Goal: Find specific page/section: Find specific page/section

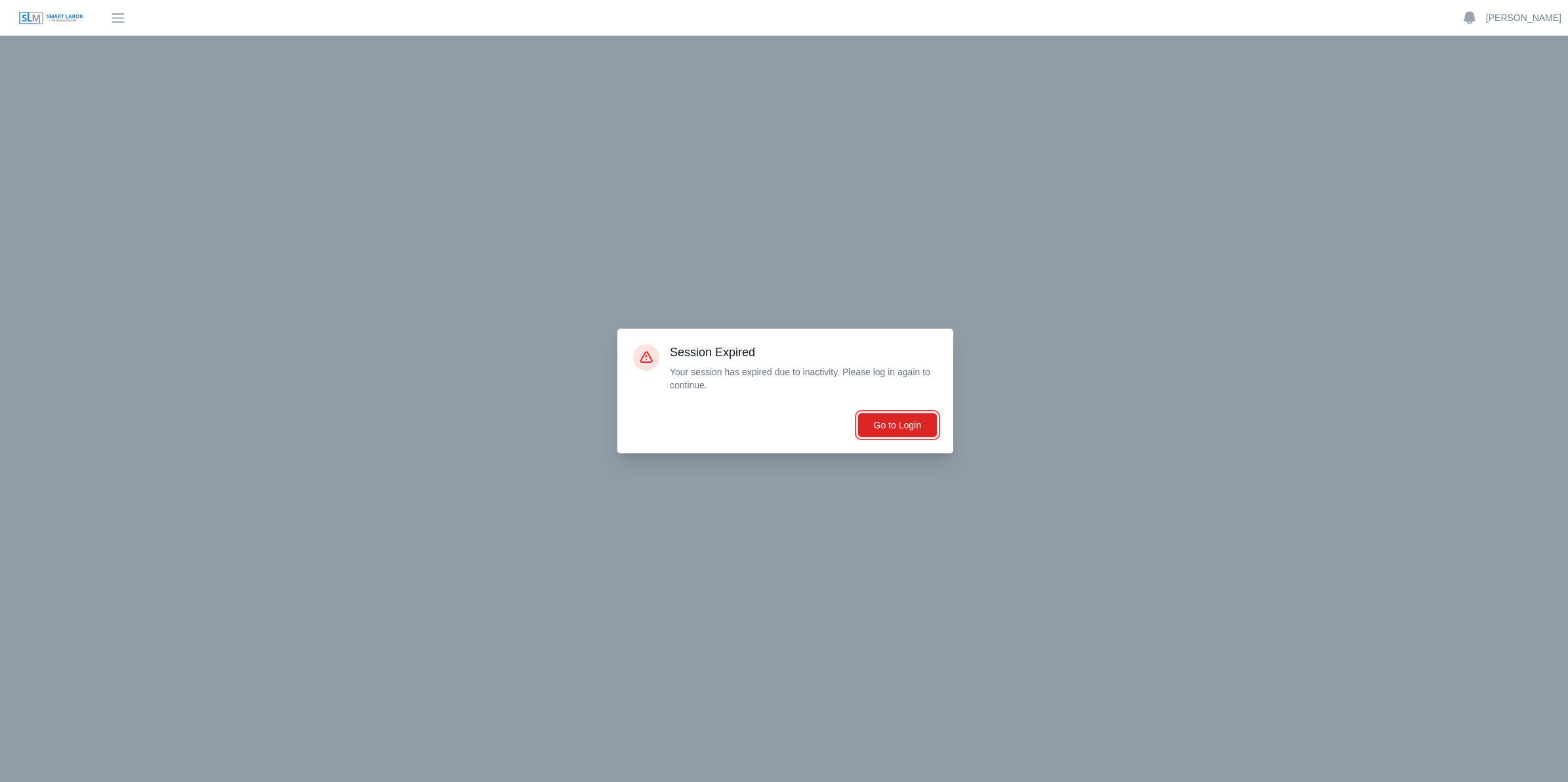
click at [875, 423] on button "Go to Login" at bounding box center [897, 425] width 80 height 25
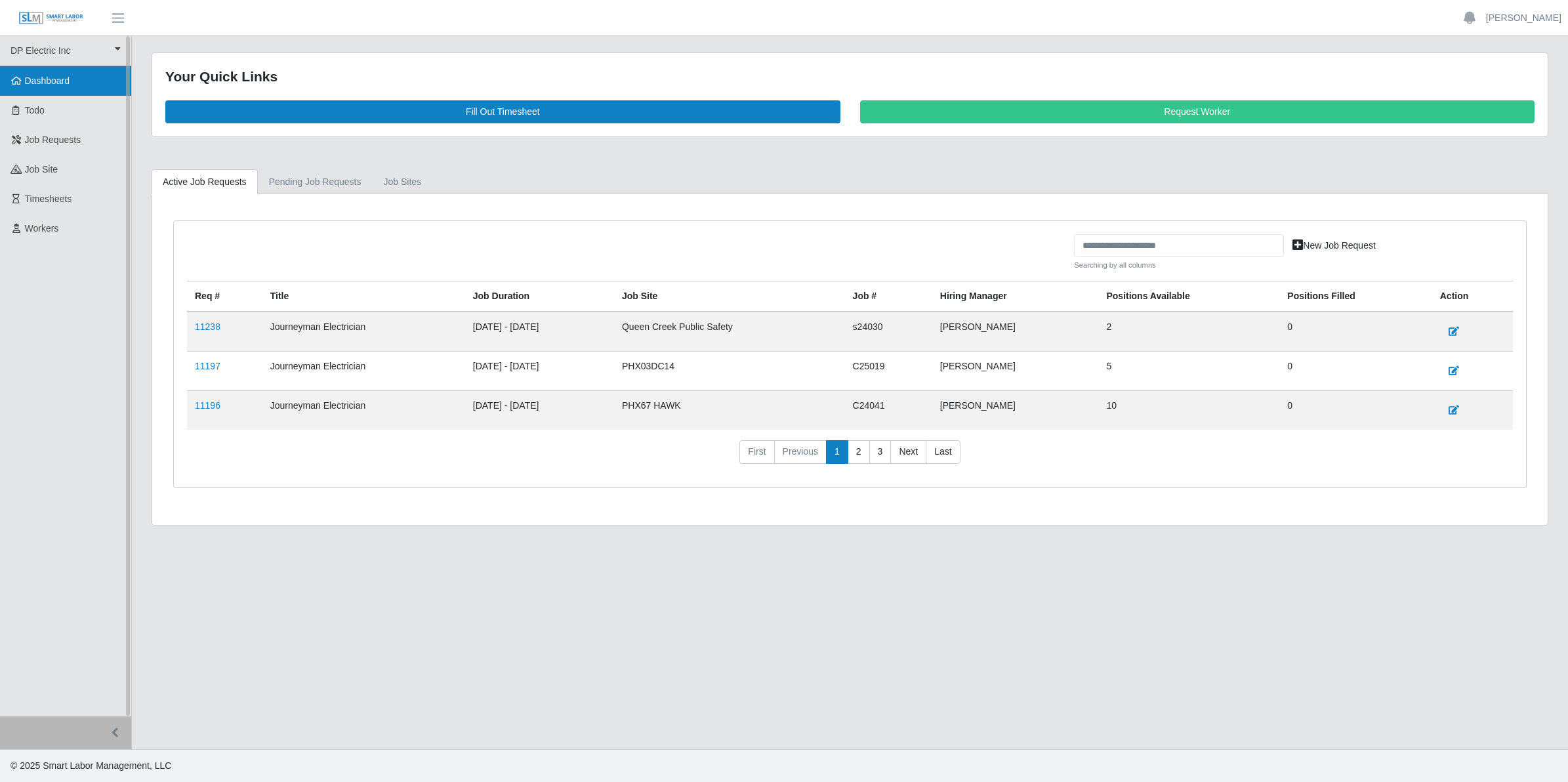
click at [67, 82] on span "Dashboard" at bounding box center [47, 81] width 45 height 11
click at [212, 410] on link "11196" at bounding box center [207, 405] width 26 height 11
click at [198, 369] on link "11197" at bounding box center [207, 366] width 26 height 11
click at [50, 231] on span "Workers" at bounding box center [42, 228] width 34 height 11
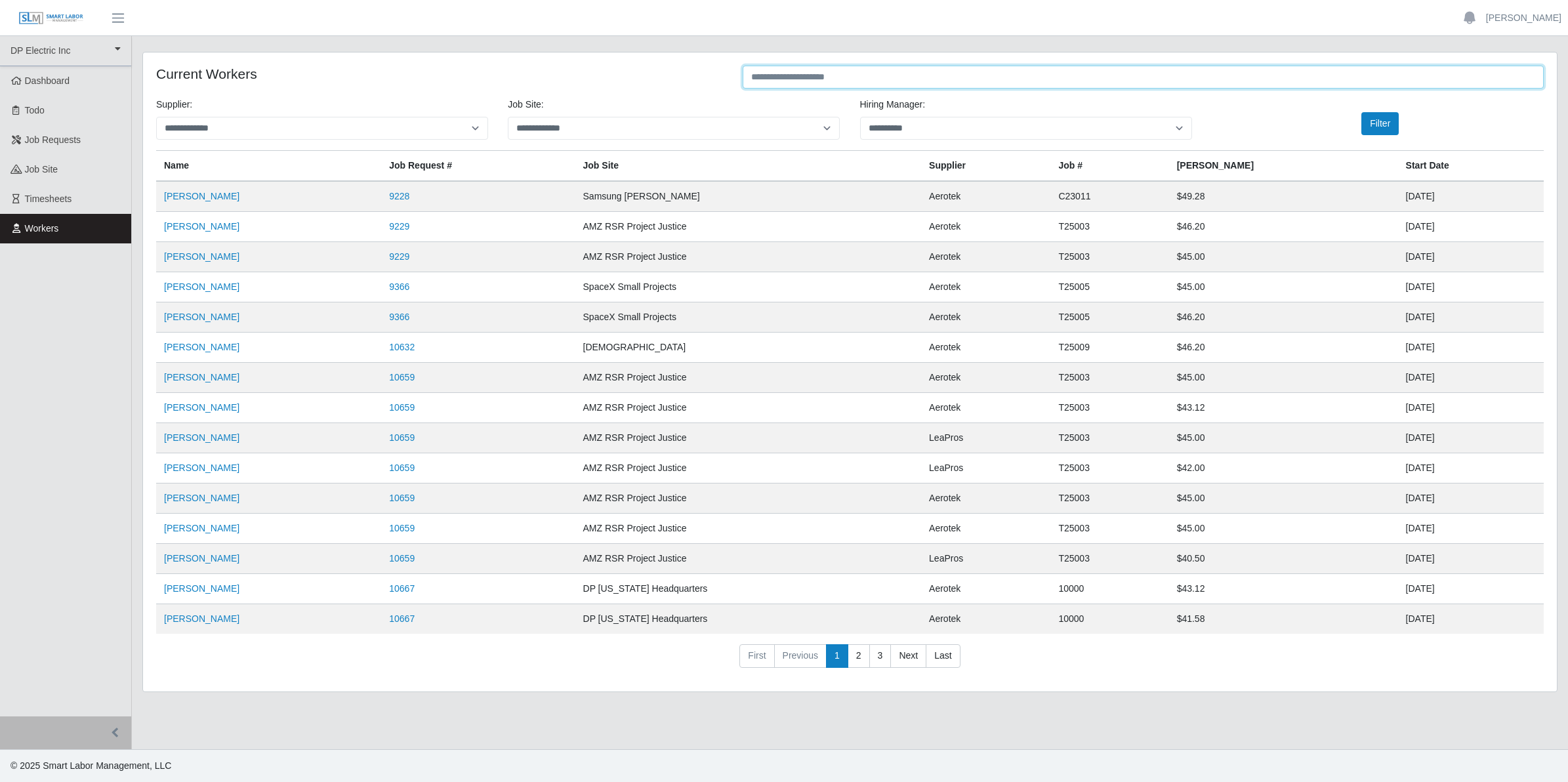
click at [776, 80] on input "text" at bounding box center [1143, 77] width 801 height 23
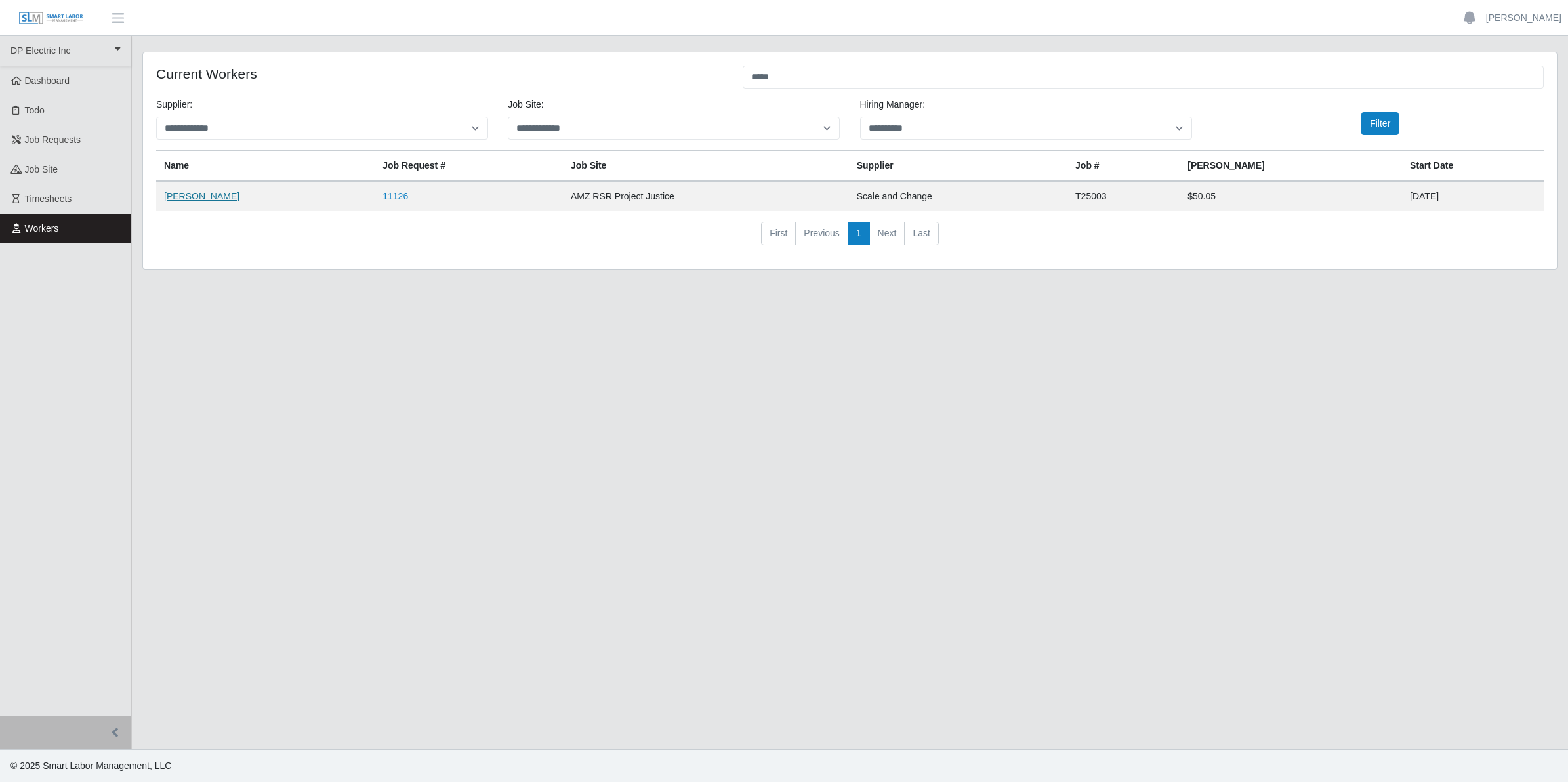
click at [178, 195] on link "Jorge Melo" at bounding box center [201, 196] width 76 height 11
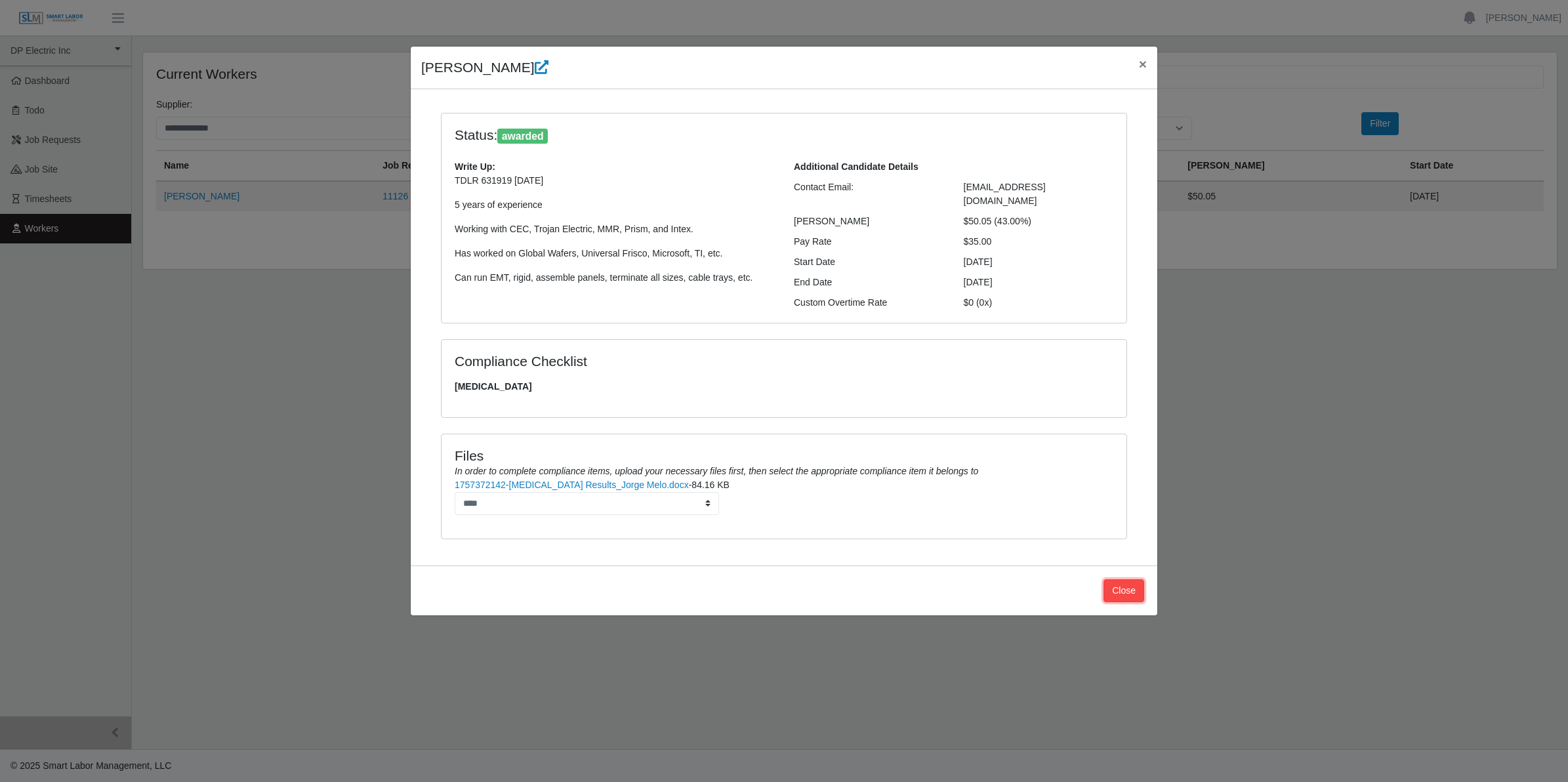
drag, startPoint x: 1123, startPoint y: 577, endPoint x: 1103, endPoint y: 577, distance: 20.0
click at [1123, 579] on button "Close" at bounding box center [1124, 591] width 41 height 23
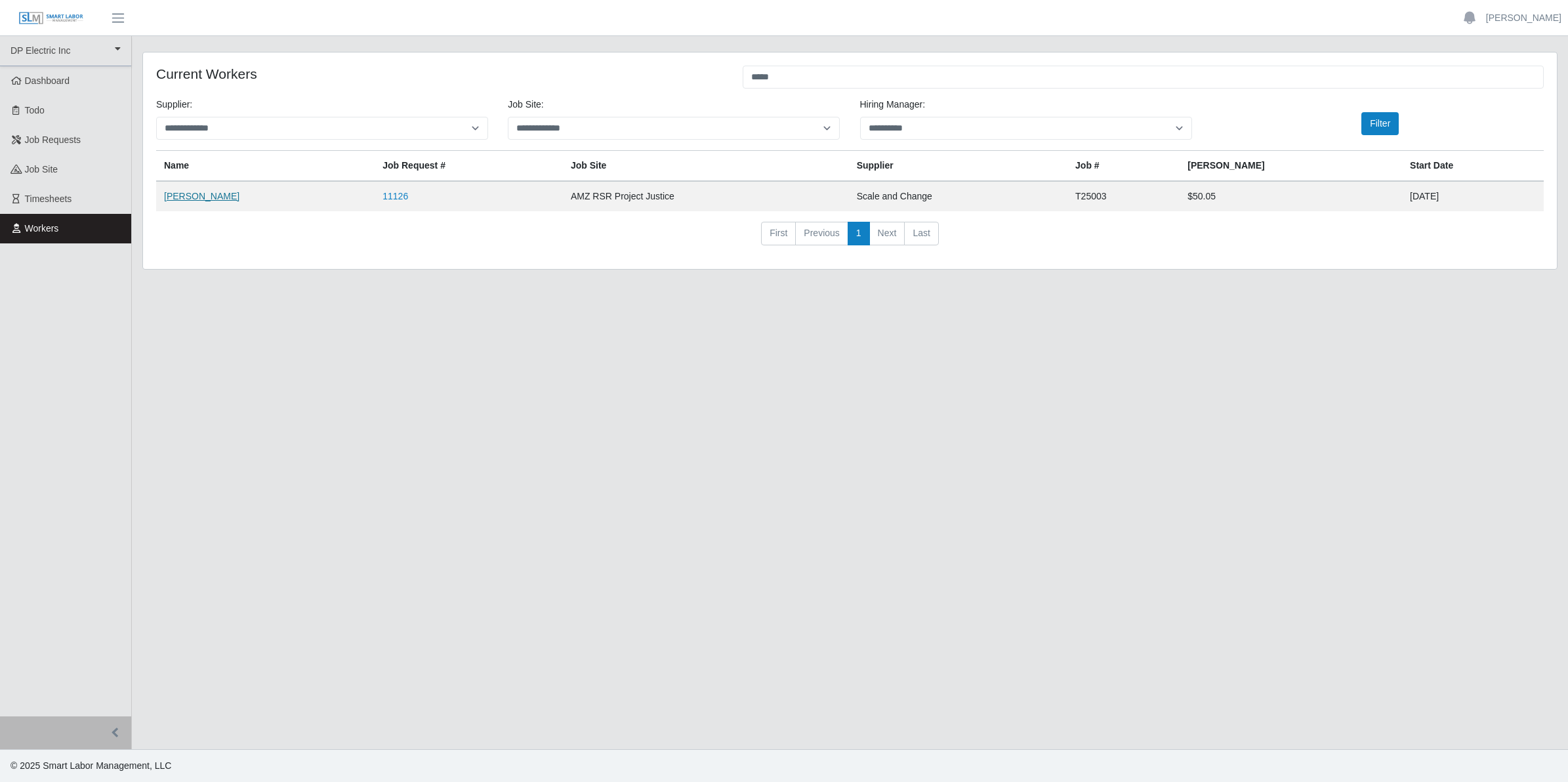
click at [197, 196] on link "Jorge Melo" at bounding box center [201, 196] width 76 height 11
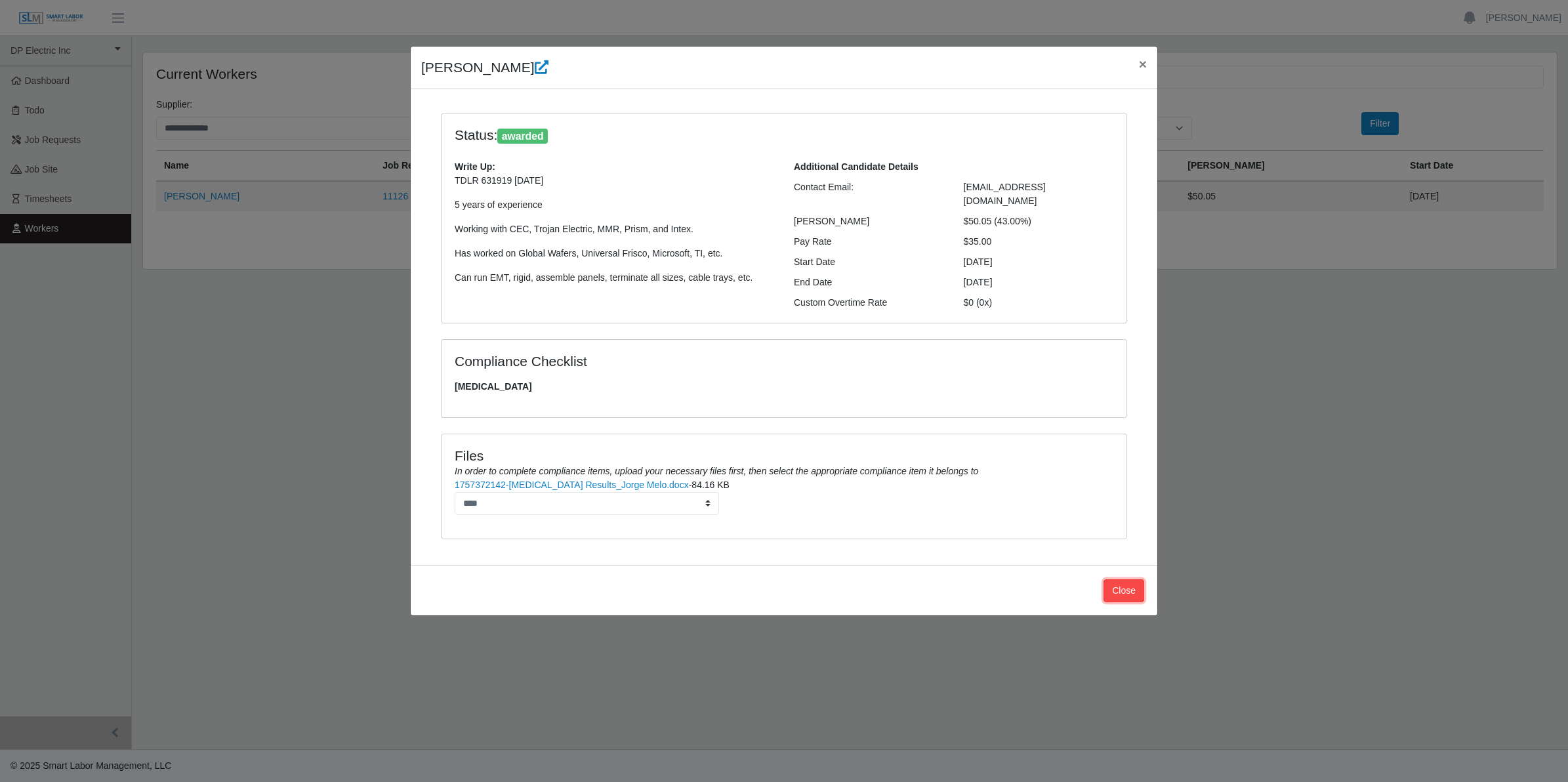
drag, startPoint x: 1123, startPoint y: 577, endPoint x: 1002, endPoint y: 578, distance: 121.0
click at [1123, 579] on button "Close" at bounding box center [1124, 591] width 41 height 23
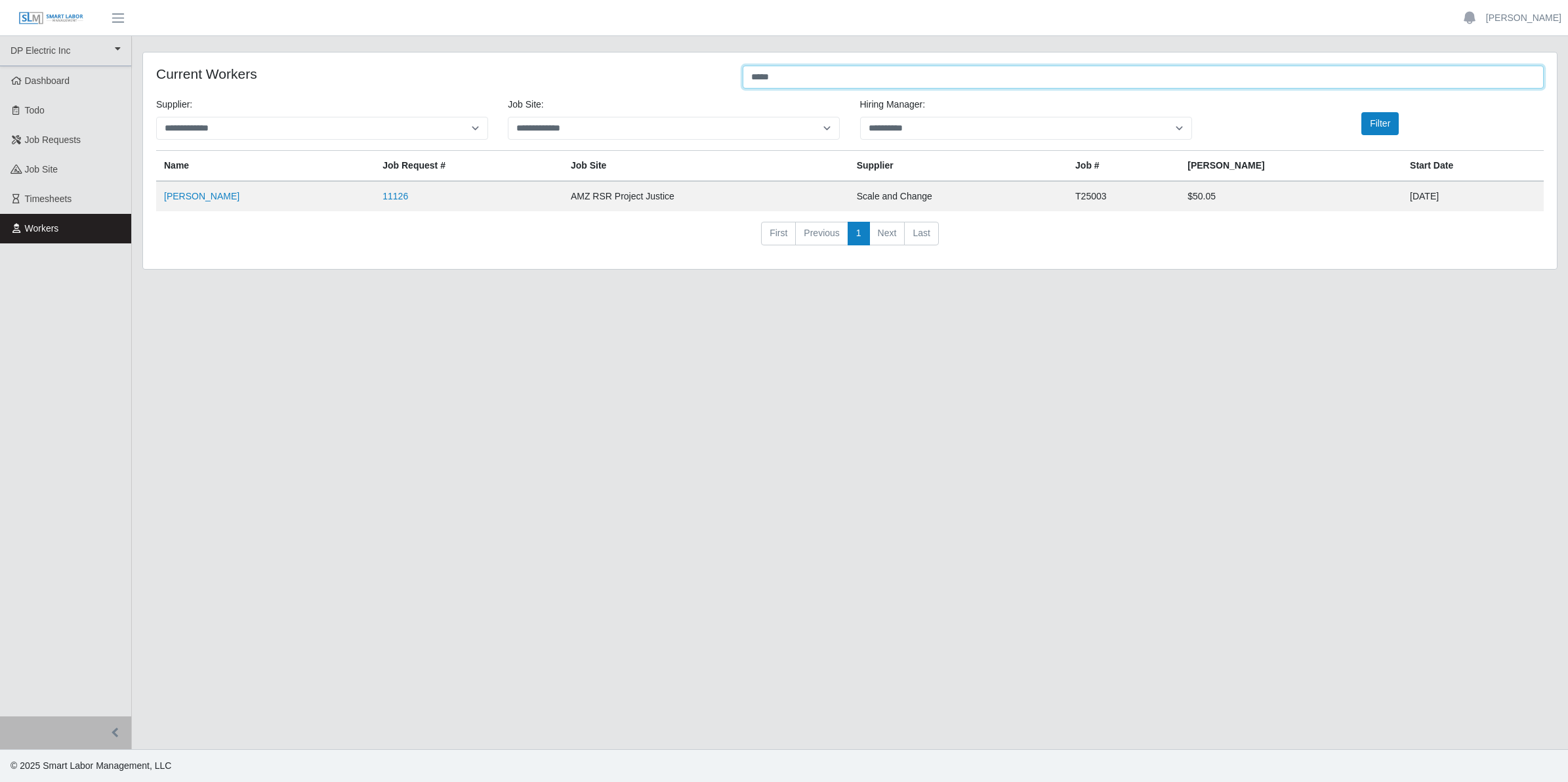
click at [782, 74] on input "*****" at bounding box center [1143, 77] width 801 height 23
type input "*****"
click at [195, 198] on link "Cesar Villa" at bounding box center [201, 196] width 76 height 11
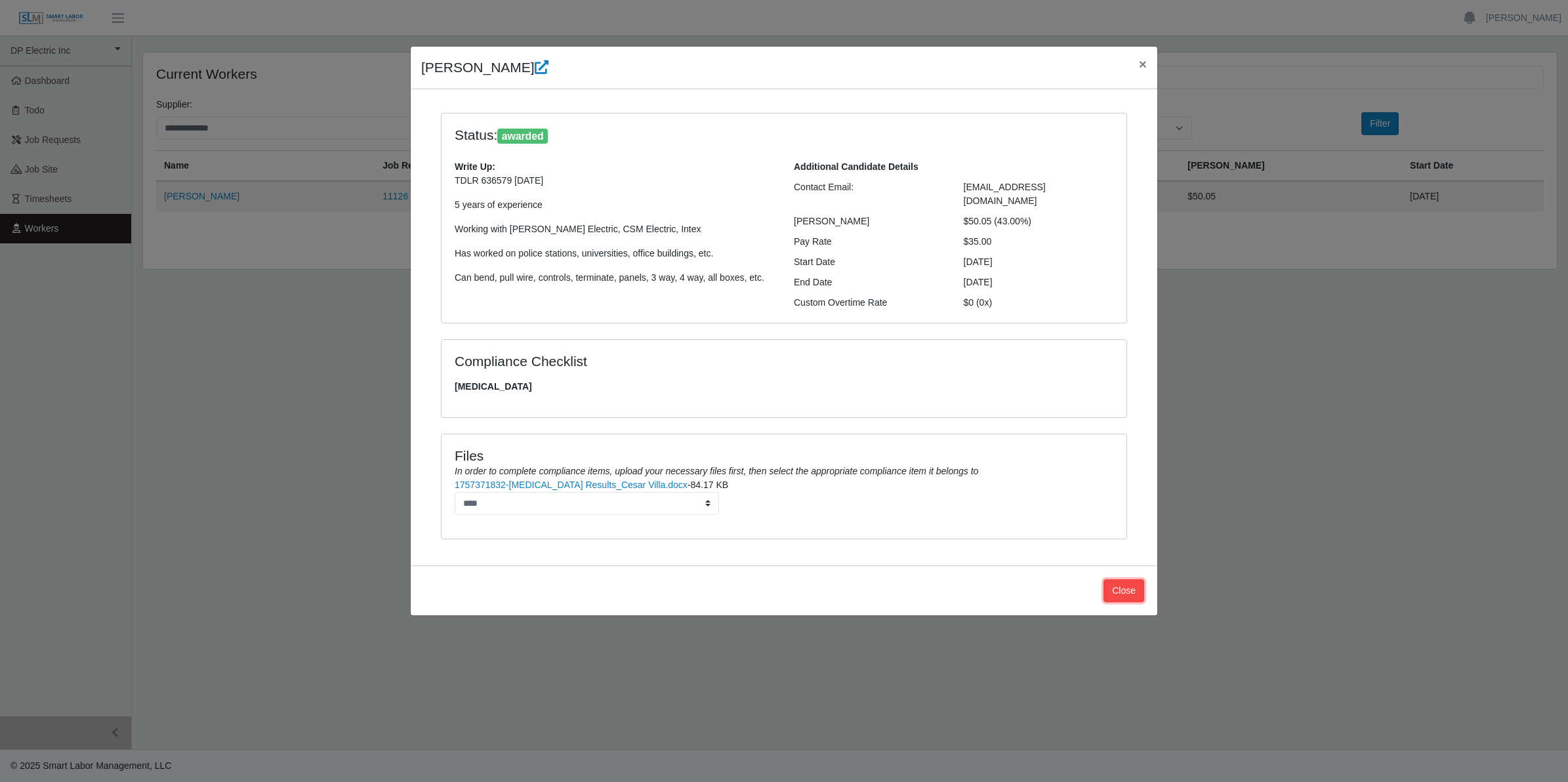
drag, startPoint x: 1116, startPoint y: 582, endPoint x: 1059, endPoint y: 565, distance: 59.5
click at [1116, 582] on button "Close" at bounding box center [1124, 591] width 41 height 23
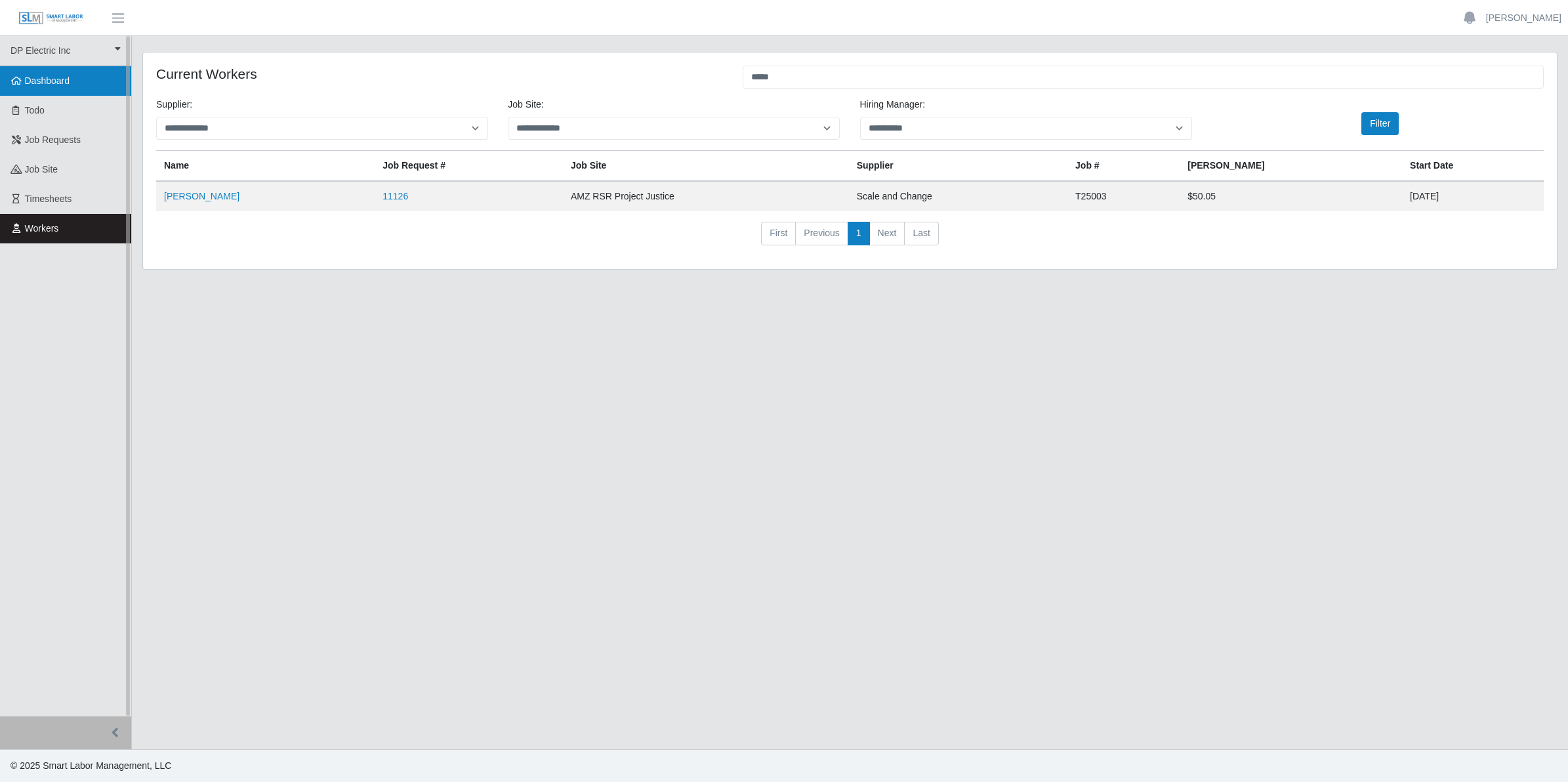
click at [61, 82] on span "Dashboard" at bounding box center [47, 81] width 45 height 11
